Goal: Task Accomplishment & Management: Manage account settings

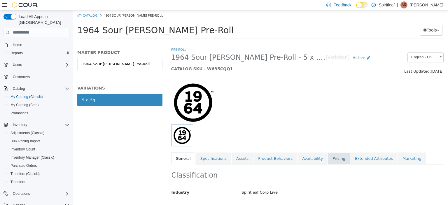
click at [328, 158] on link "Pricing" at bounding box center [339, 159] width 22 height 12
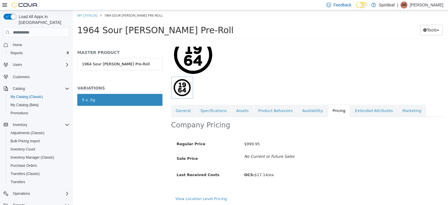
scroll to position [48, 0]
click at [196, 197] on link "View Location Level Pricing" at bounding box center [201, 198] width 51 height 4
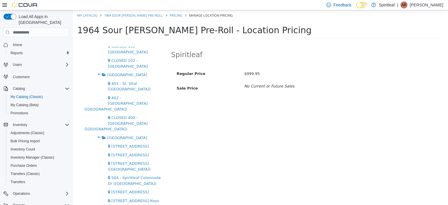
scroll to position [1169, 0]
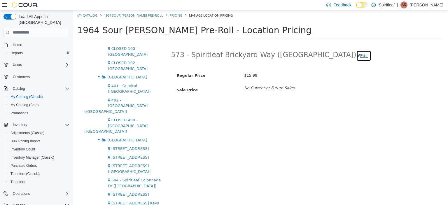
click at [357, 56] on button "Edit" at bounding box center [364, 55] width 15 height 11
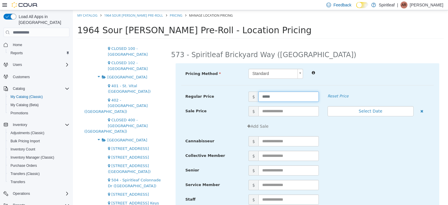
click at [266, 96] on input "*****" at bounding box center [289, 97] width 60 height 10
type input "*****"
click at [359, 154] on div "$" at bounding box center [339, 156] width 190 height 10
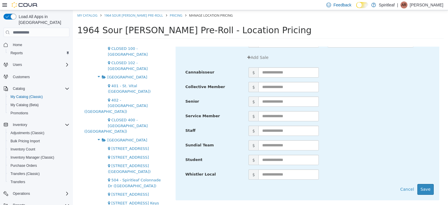
scroll to position [70, 0]
click at [425, 187] on button "Save" at bounding box center [426, 188] width 16 height 11
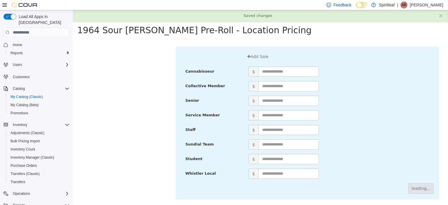
scroll to position [0, 0]
